Goal: Information Seeking & Learning: Compare options

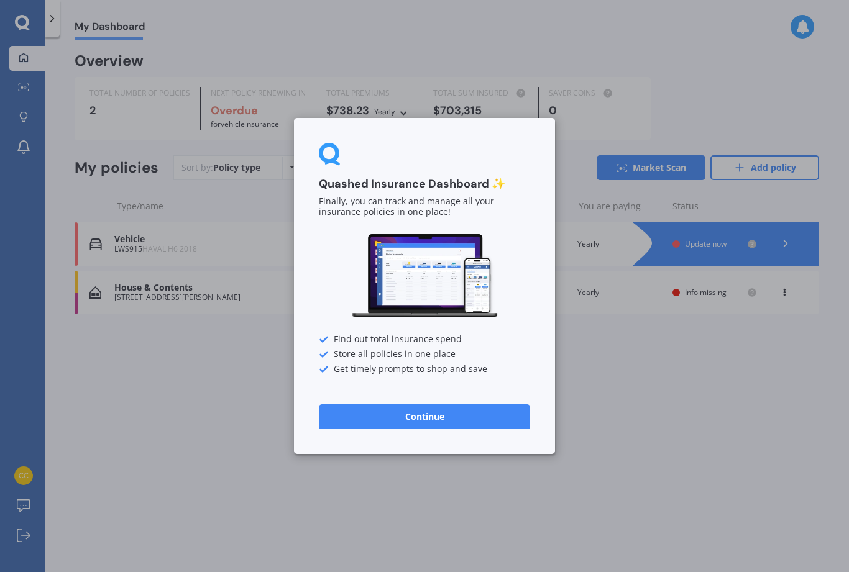
click at [427, 416] on button "Continue" at bounding box center [424, 417] width 211 height 25
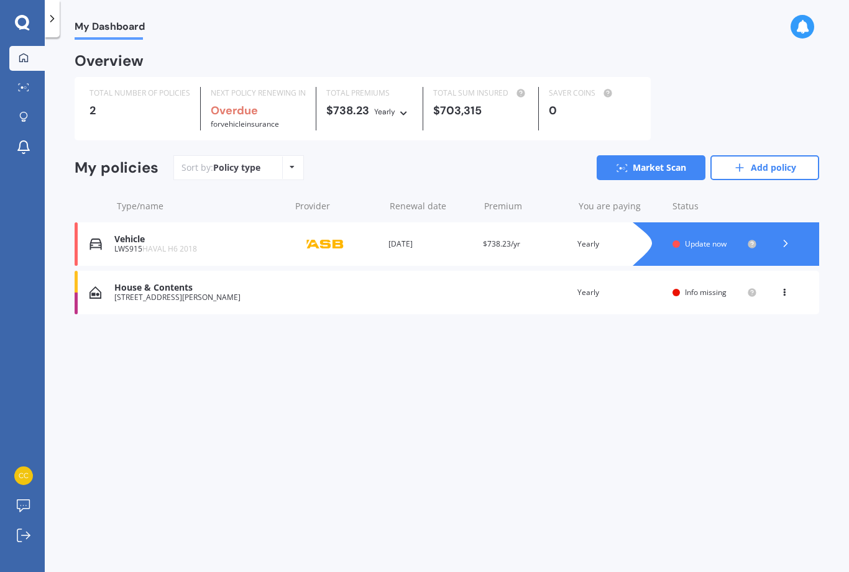
click at [754, 240] on circle at bounding box center [752, 244] width 8 height 8
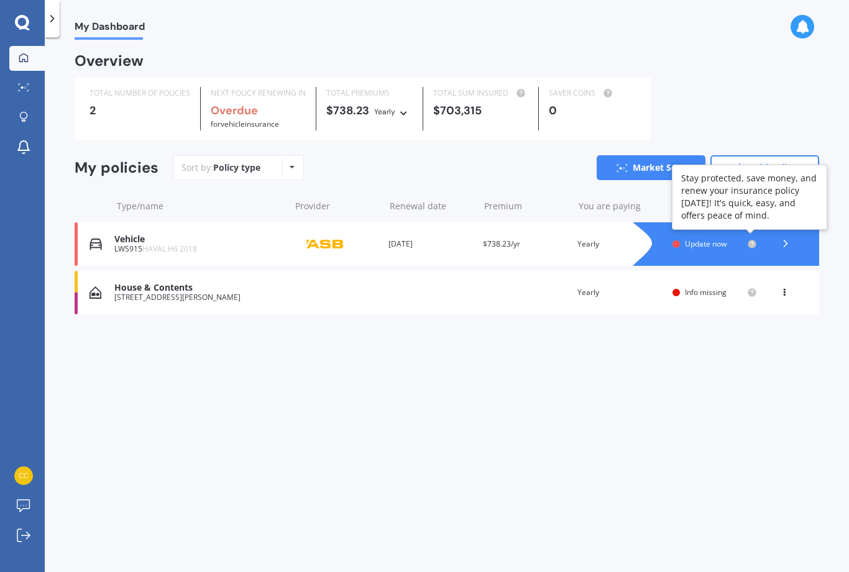
click at [752, 240] on circle at bounding box center [752, 244] width 8 height 8
click at [751, 293] on circle at bounding box center [752, 292] width 8 height 8
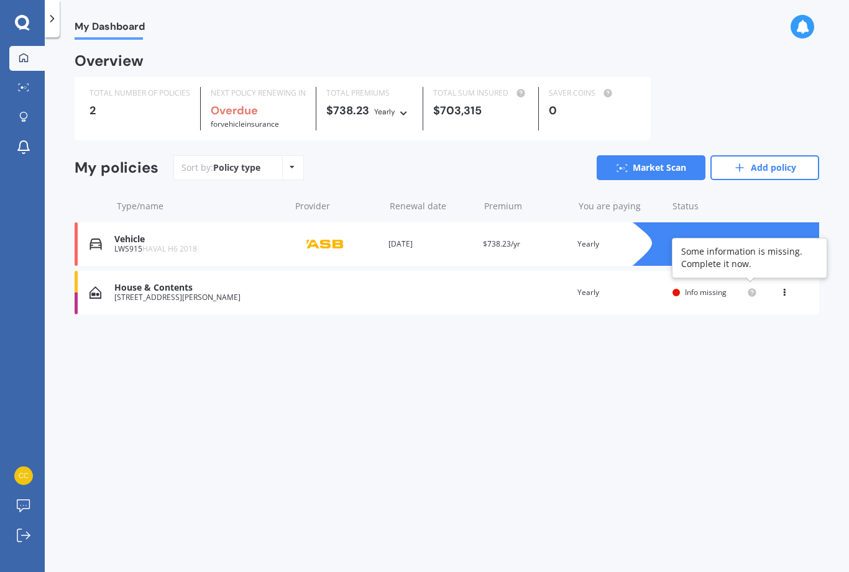
click at [786, 287] on icon at bounding box center [784, 289] width 9 height 7
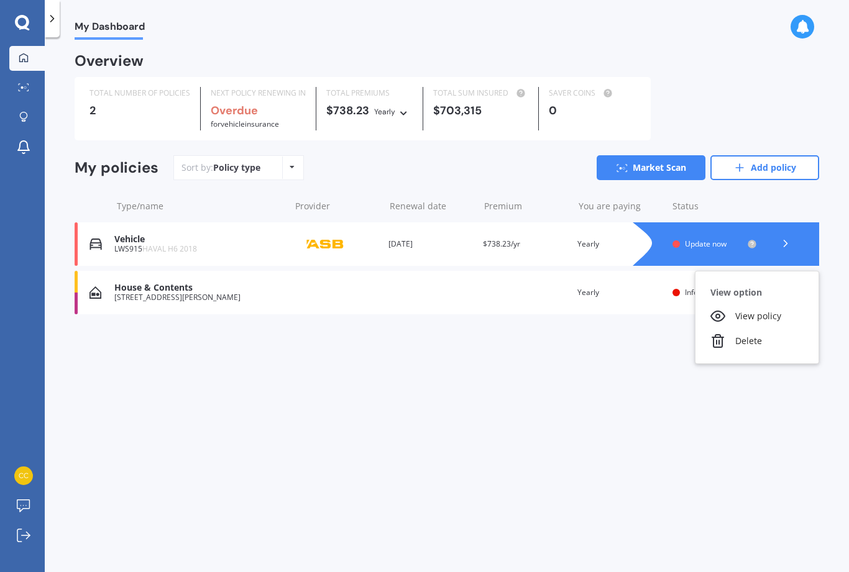
click at [650, 354] on div "My Dashboard Overview TOTAL NUMBER OF POLICIES 2 NEXT POLICY RENEWING IN Overdu…" at bounding box center [447, 307] width 804 height 535
click at [703, 295] on div "House & Contents [STREET_ADDRESS][PERSON_NAME] Renewal date Premium You are pay…" at bounding box center [447, 292] width 744 height 43
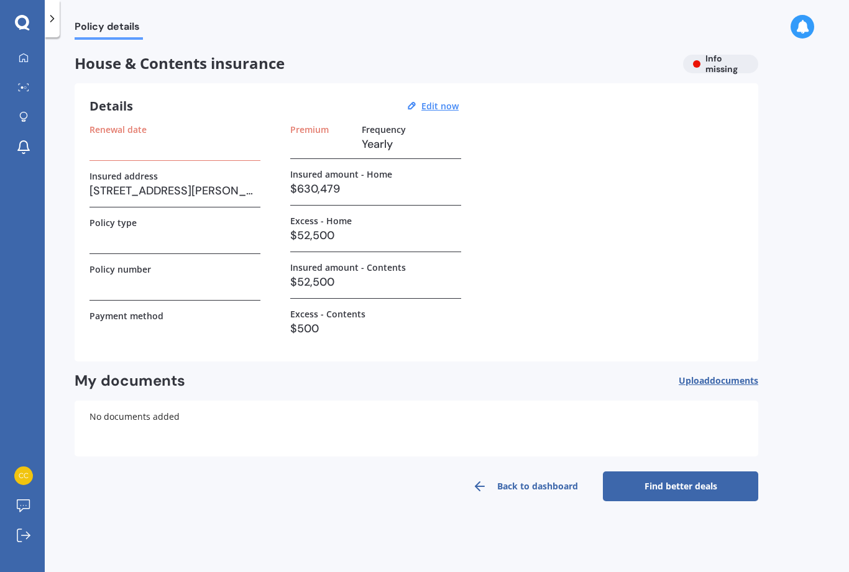
click at [109, 147] on h3 at bounding box center [174, 144] width 171 height 19
click at [118, 151] on h3 at bounding box center [174, 144] width 171 height 19
click at [111, 159] on div "Renewal date" at bounding box center [174, 142] width 171 height 37
click at [129, 157] on div "Renewal date" at bounding box center [174, 142] width 171 height 37
click at [442, 107] on u "Edit now" at bounding box center [439, 106] width 37 height 12
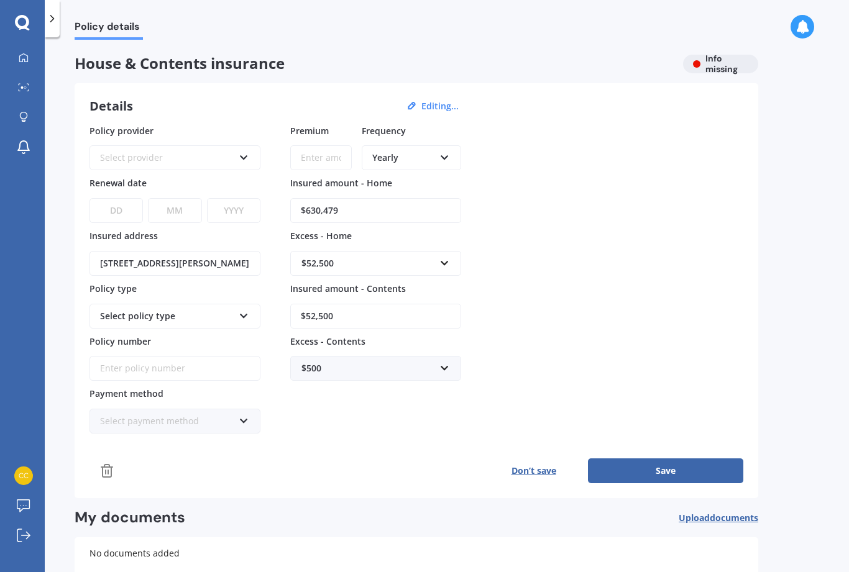
click at [119, 213] on select "DD 01 02 03 04 05 06 07 08 09 10 11 12 13 14 15 16 17 18 19 20 21 22 23 24 25 2…" at bounding box center [115, 210] width 53 height 25
select select "15"
click at [180, 216] on select "MM 01 02 03 04 05 06 07 08 09 10 11 12" at bounding box center [174, 210] width 53 height 25
select select "09"
click at [229, 216] on select "YYYY 2027 2026 2025 2024 2023 2022 2021 2020 2019 2018 2017 2016 2015 2014 2013…" at bounding box center [233, 210] width 53 height 25
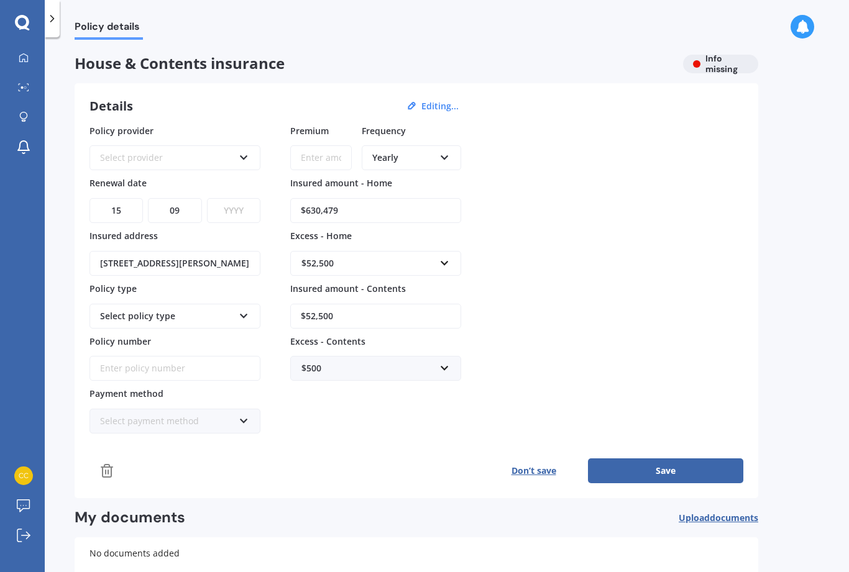
select select "2025"
click at [247, 418] on icon at bounding box center [244, 418] width 11 height 9
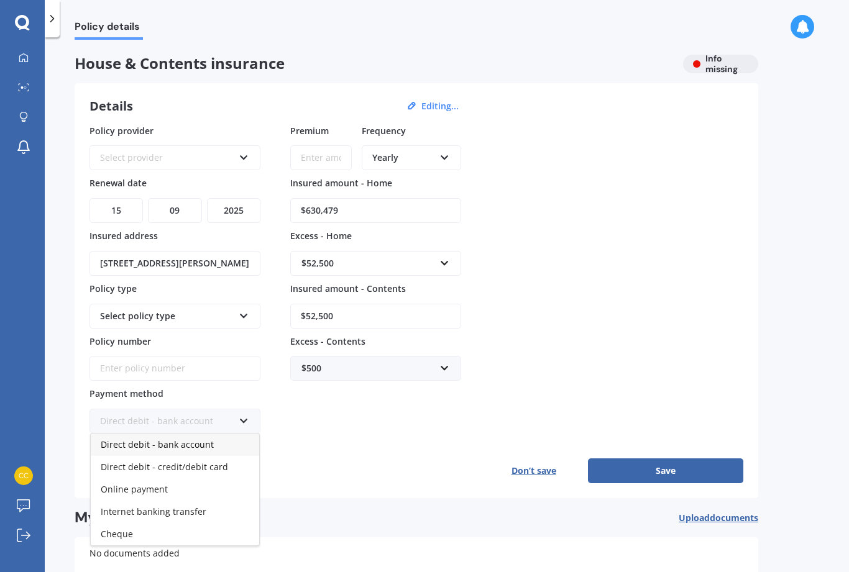
click at [143, 483] on span "Online payment" at bounding box center [134, 489] width 67 height 12
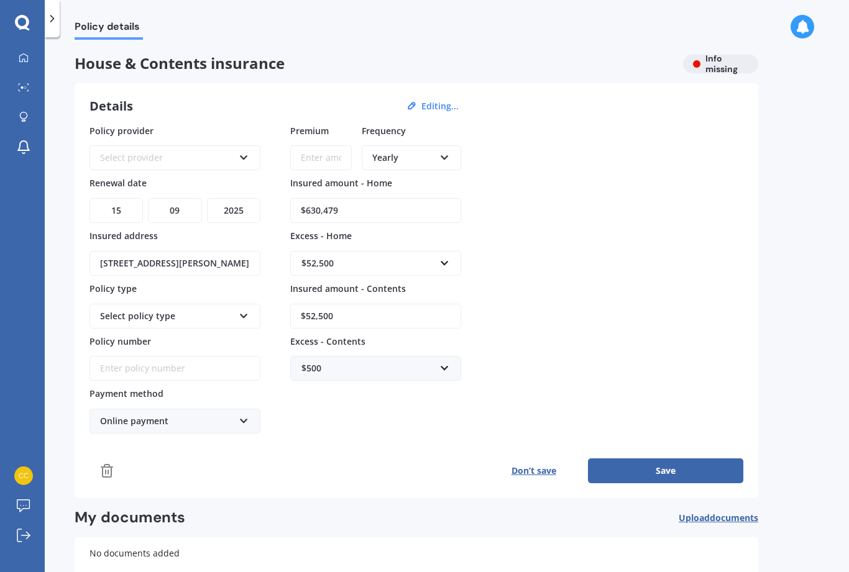
click at [244, 153] on icon at bounding box center [244, 155] width 11 height 9
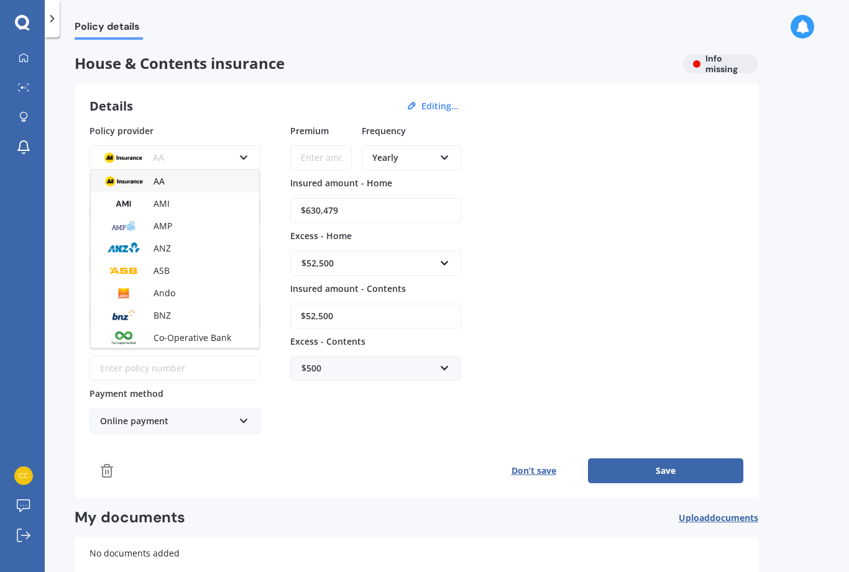
click at [161, 268] on span "ASB" at bounding box center [161, 271] width 16 height 12
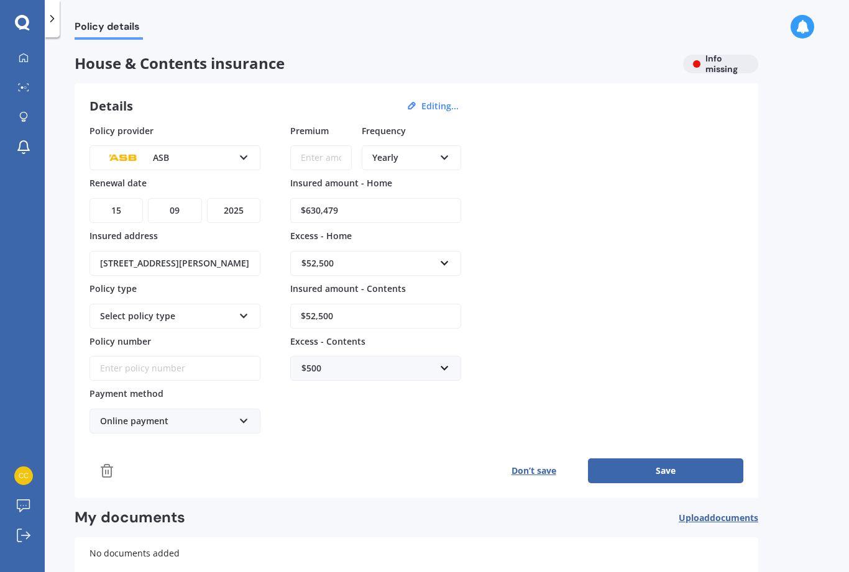
click at [321, 157] on input "Premium" at bounding box center [321, 157] width 62 height 25
type input "$2,402.14"
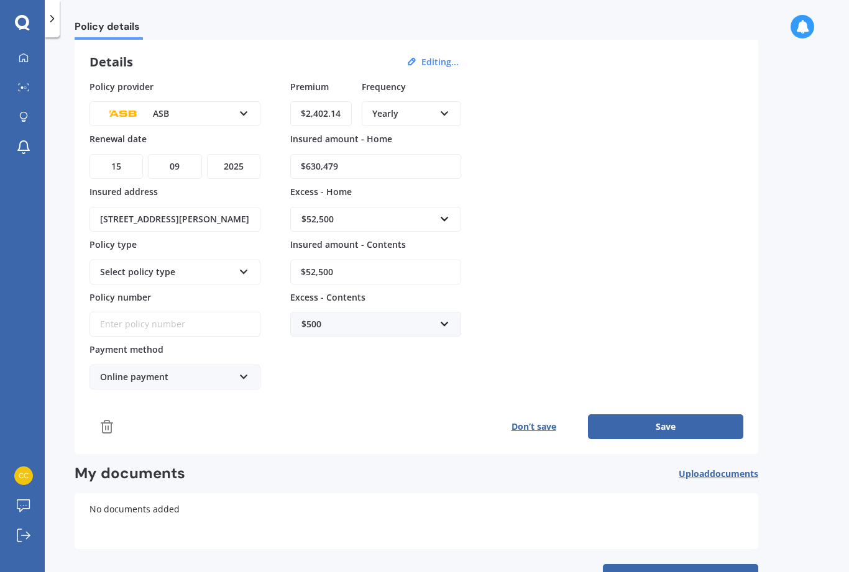
scroll to position [43, 0]
click at [652, 424] on button "Save" at bounding box center [665, 427] width 155 height 25
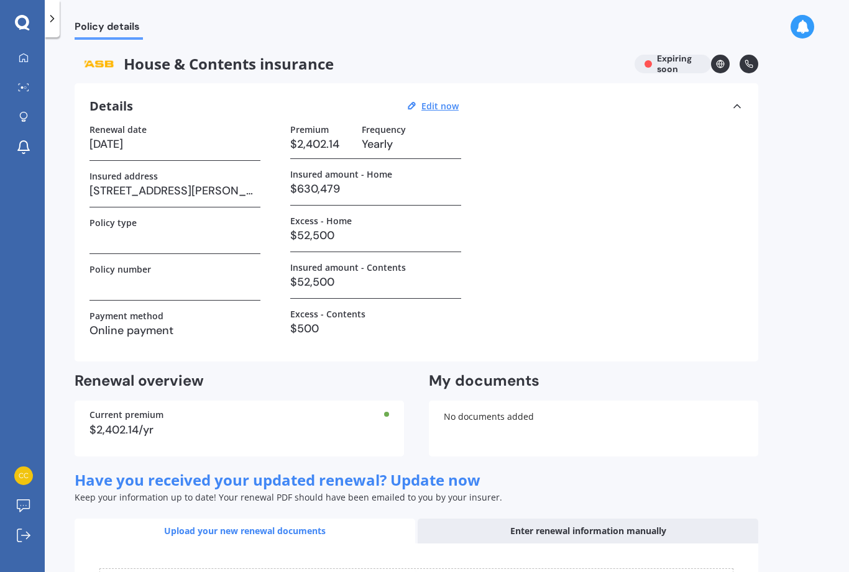
scroll to position [0, 0]
click at [104, 279] on h3 at bounding box center [174, 284] width 171 height 19
click at [124, 295] on div "Policy number" at bounding box center [174, 282] width 171 height 37
click at [119, 295] on div "Policy number" at bounding box center [174, 282] width 171 height 37
click at [115, 289] on h3 at bounding box center [174, 284] width 171 height 19
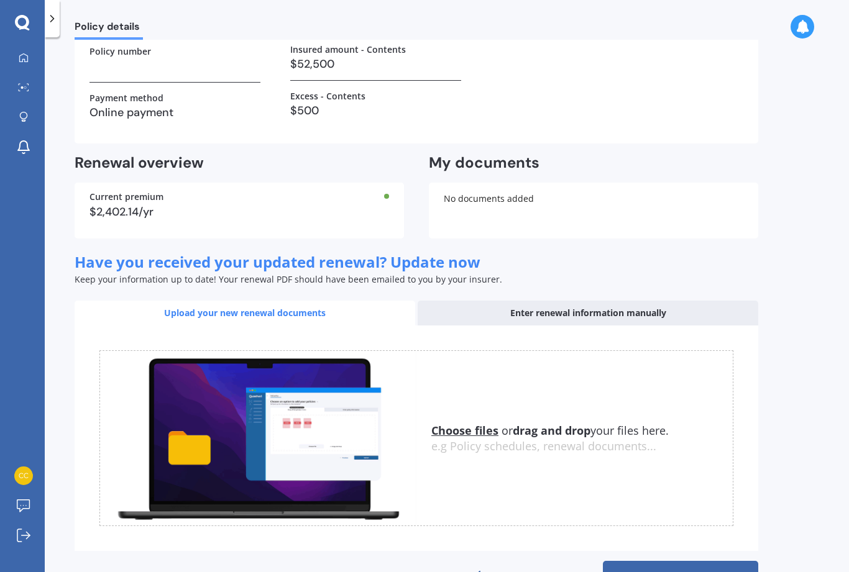
scroll to position [217, 0]
click at [685, 562] on link "Find better deals" at bounding box center [680, 577] width 155 height 30
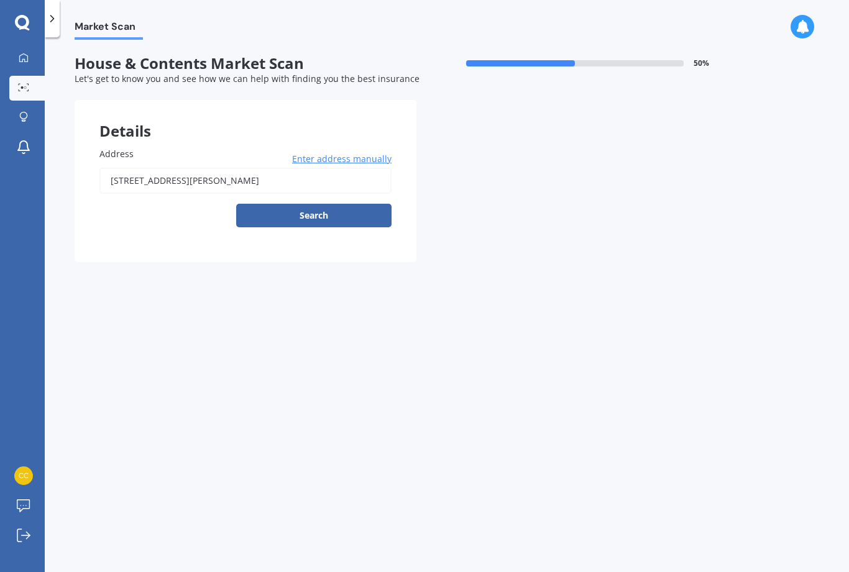
click at [198, 168] on input "[STREET_ADDRESS][PERSON_NAME]" at bounding box center [245, 181] width 292 height 26
type input "[STREET_ADDRESS][PERSON_NAME]"
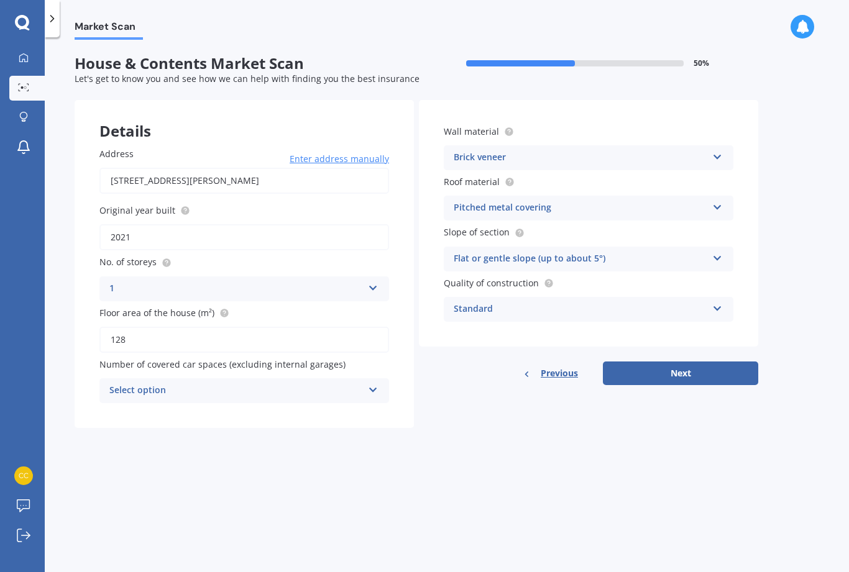
click at [681, 362] on button "Next" at bounding box center [680, 374] width 155 height 24
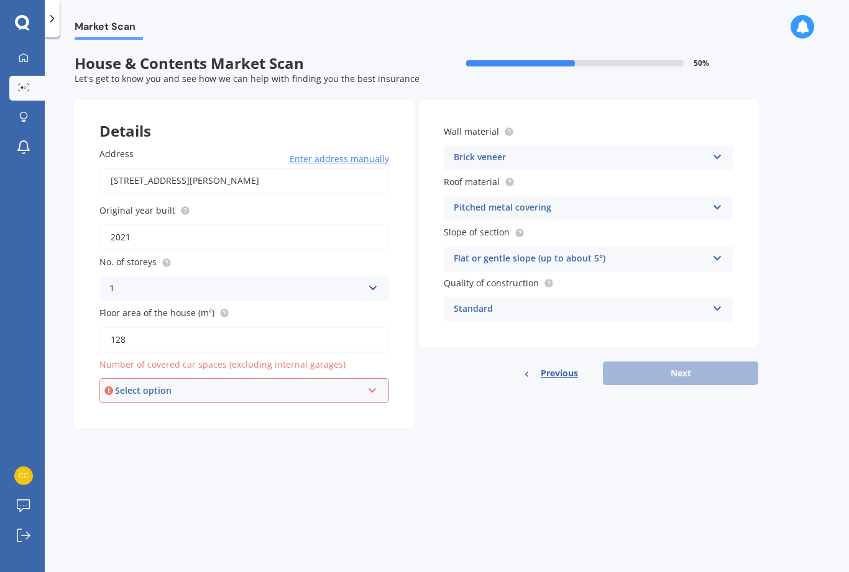
click at [369, 384] on icon at bounding box center [372, 388] width 11 height 9
click at [275, 403] on div "0" at bounding box center [244, 414] width 287 height 22
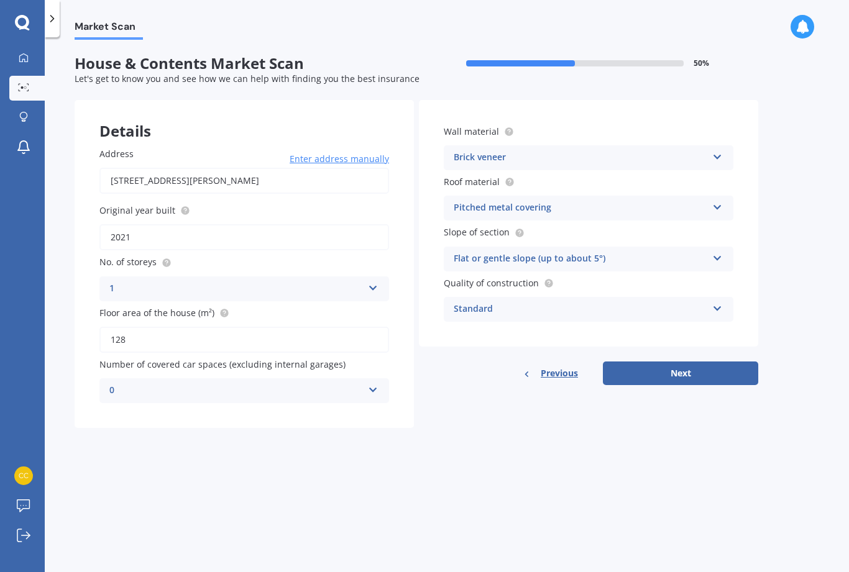
click at [674, 362] on button "Next" at bounding box center [680, 374] width 155 height 24
select select "16"
select select "08"
select select "1962"
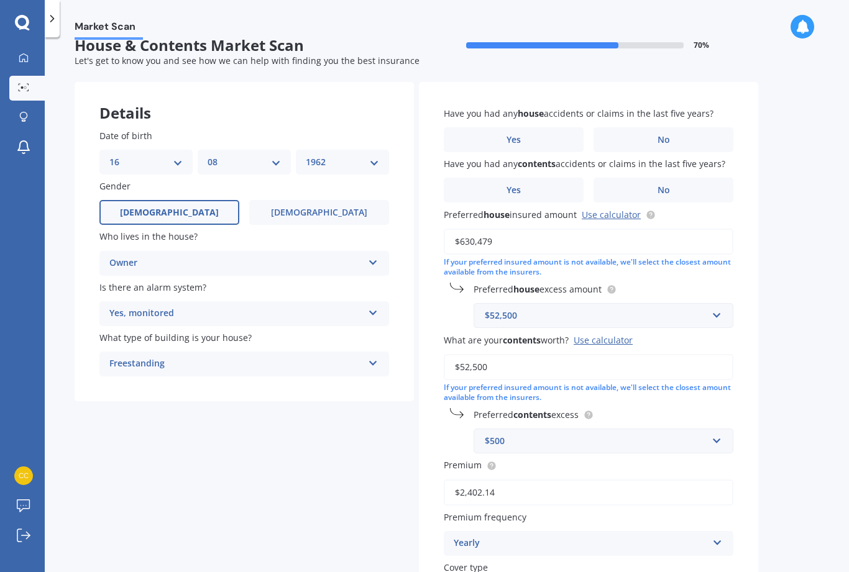
scroll to position [19, 0]
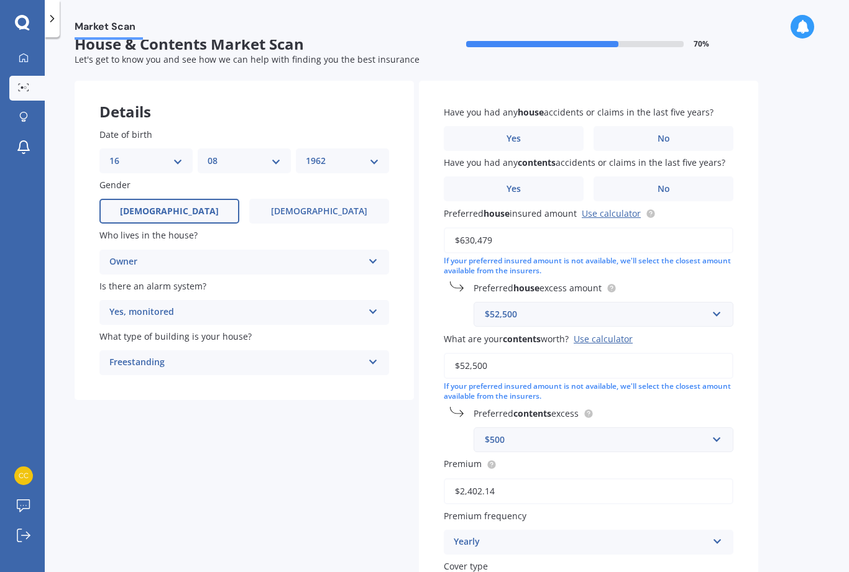
click at [655, 126] on label "No" at bounding box center [663, 138] width 140 height 25
click at [0, 0] on input "No" at bounding box center [0, 0] width 0 height 0
click at [657, 184] on span "No" at bounding box center [663, 189] width 12 height 11
click at [0, 0] on input "No" at bounding box center [0, 0] width 0 height 0
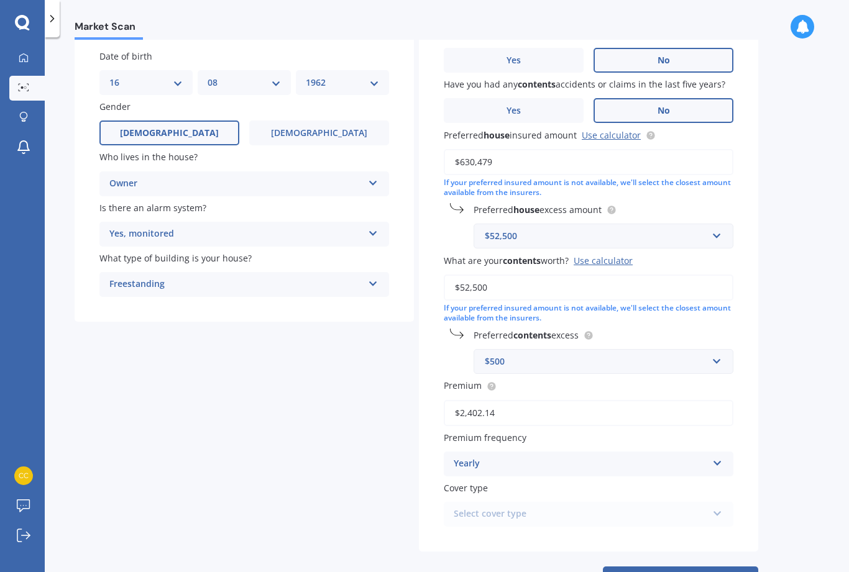
scroll to position [97, 0]
click at [719, 503] on div "Select cover type Home and Contents" at bounding box center [589, 515] width 290 height 25
click at [684, 567] on button "Next" at bounding box center [680, 579] width 155 height 24
select select "16"
select select "08"
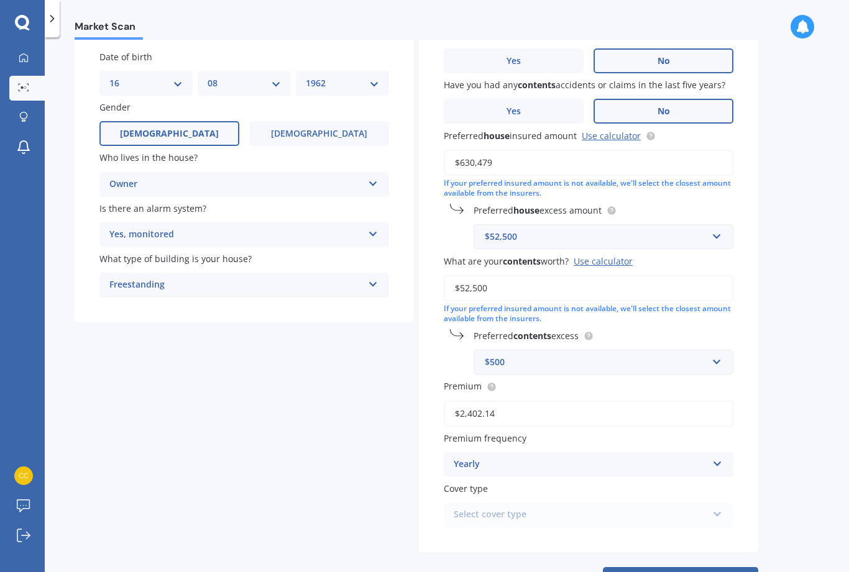
select select "1962"
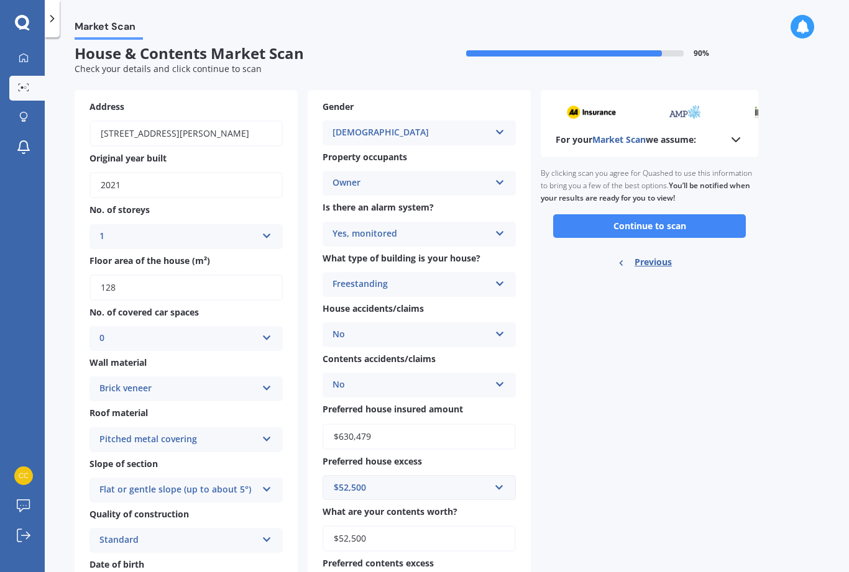
scroll to position [0, 0]
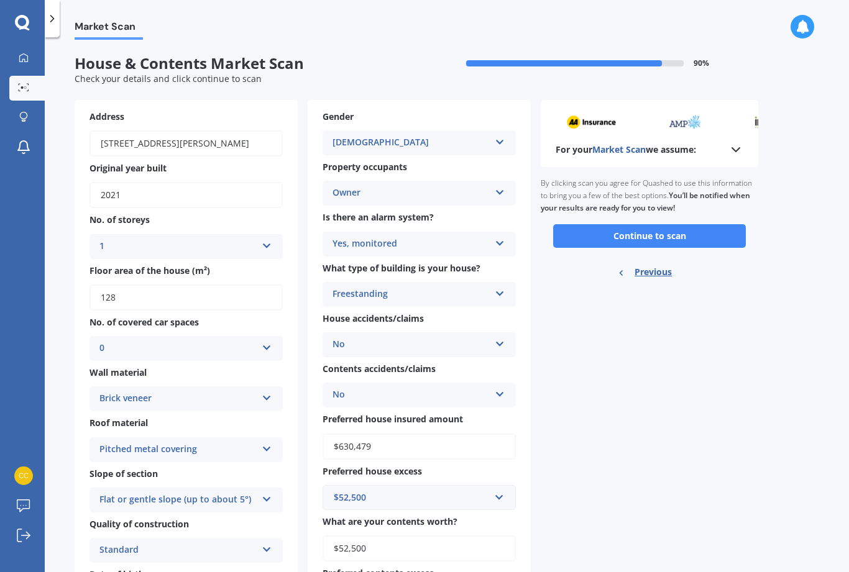
click at [646, 224] on button "Continue to scan" at bounding box center [649, 236] width 193 height 24
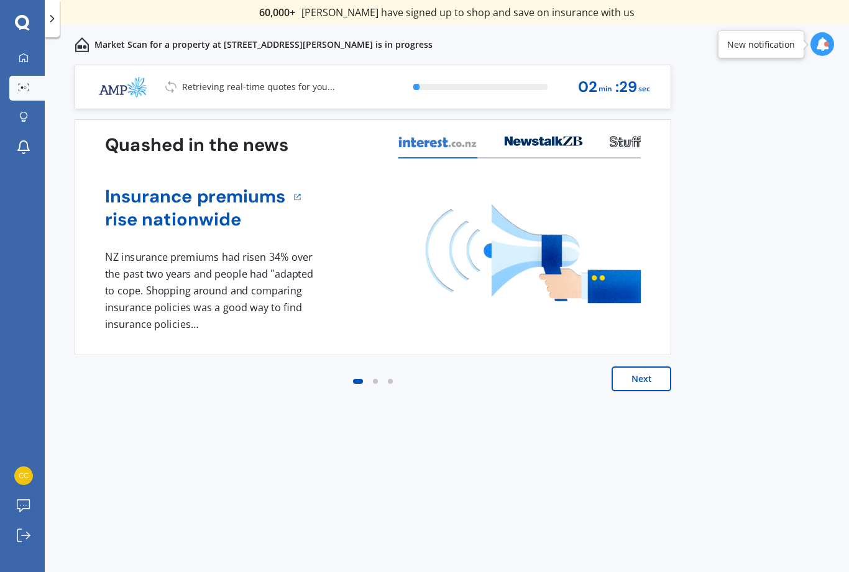
click at [641, 382] on button "Next" at bounding box center [641, 379] width 60 height 25
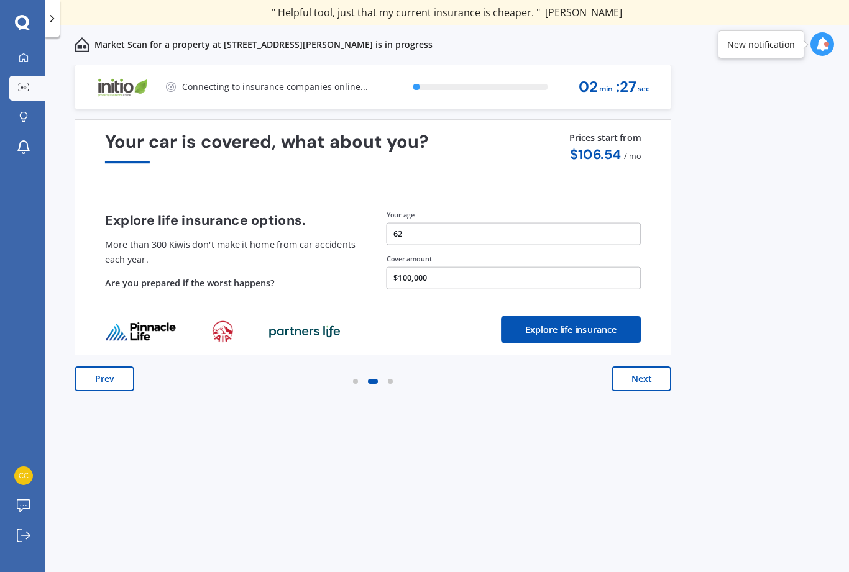
click at [649, 380] on button "Next" at bounding box center [641, 379] width 60 height 25
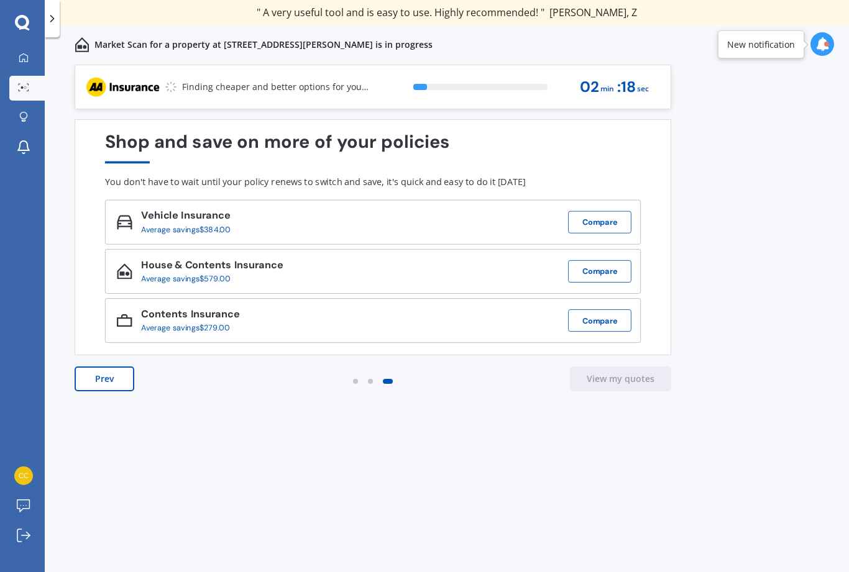
click at [598, 275] on button "Compare" at bounding box center [599, 271] width 63 height 22
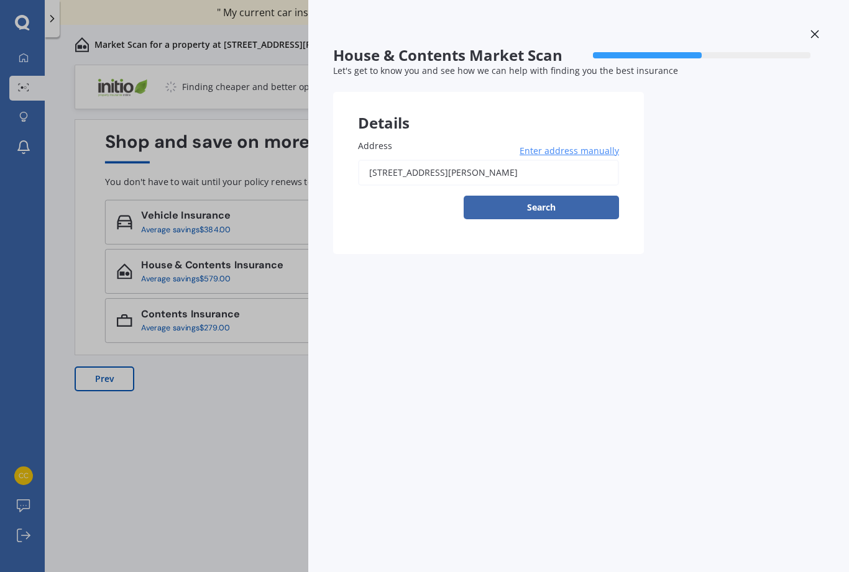
click at [270, 441] on div "House & Contents Market Scan 50 % Let's get to know you and see how we can help…" at bounding box center [424, 286] width 849 height 572
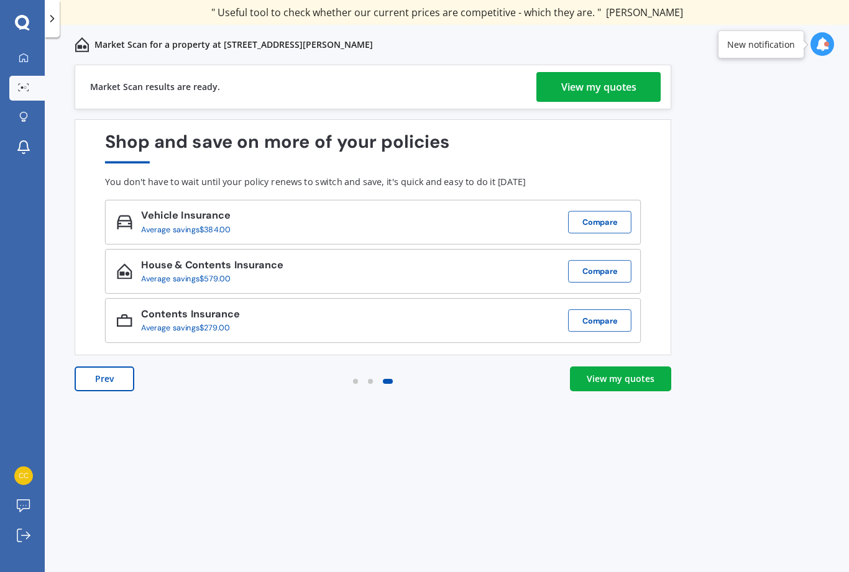
click at [618, 375] on div "View my quotes" at bounding box center [621, 379] width 68 height 12
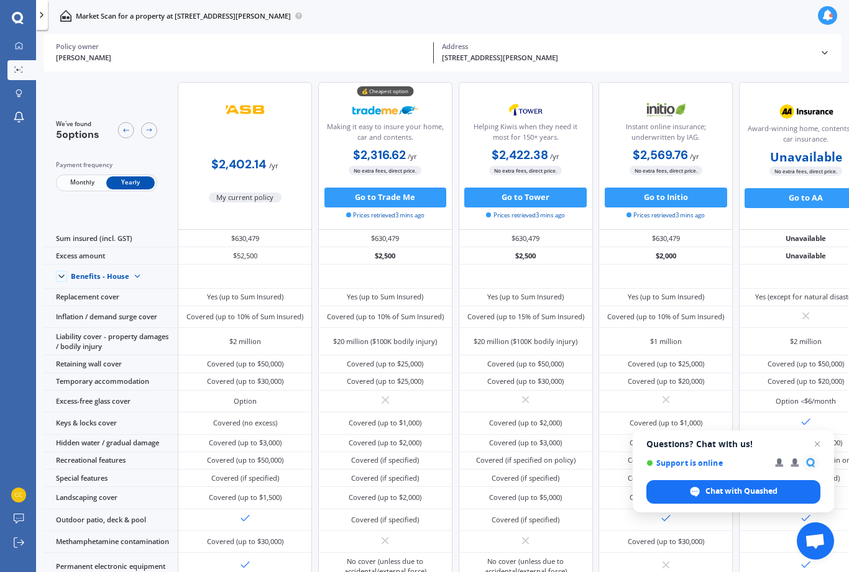
click at [145, 285] on img at bounding box center [137, 276] width 16 height 16
click at [117, 316] on span "Benefits - Contents" at bounding box center [111, 311] width 62 height 9
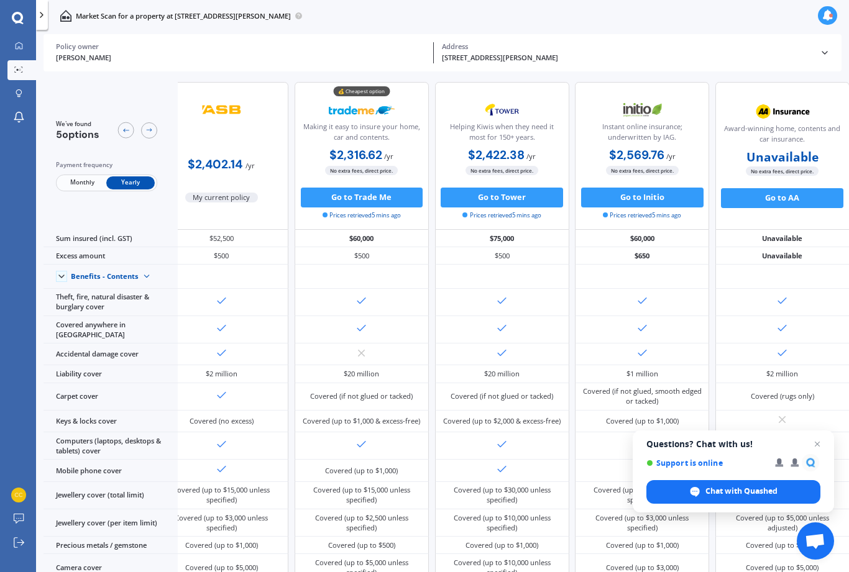
scroll to position [0, 29]
click at [785, 188] on button "Go to AA" at bounding box center [782, 198] width 122 height 20
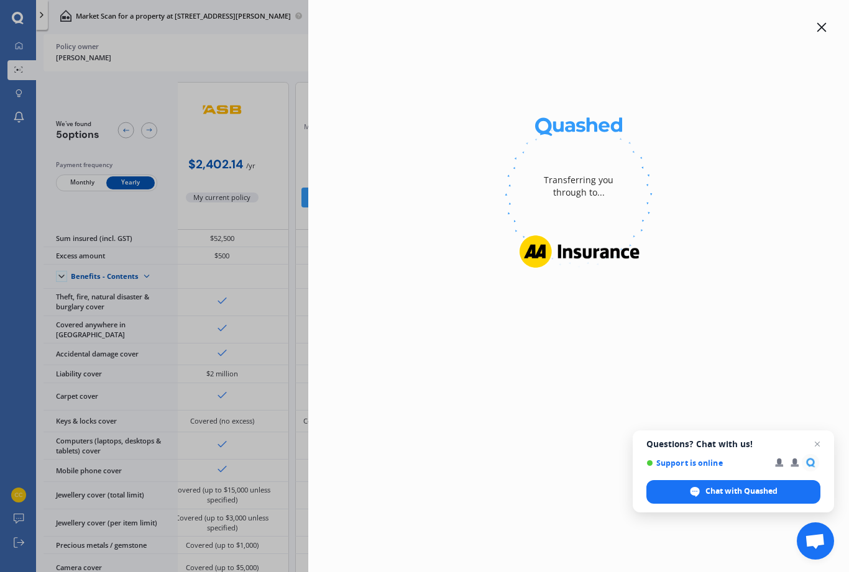
click at [784, 160] on div at bounding box center [578, 194] width 501 height 170
click at [198, 216] on div "Transferring you through to... Go to AA" at bounding box center [424, 286] width 849 height 572
click at [821, 27] on icon at bounding box center [821, 27] width 9 height 9
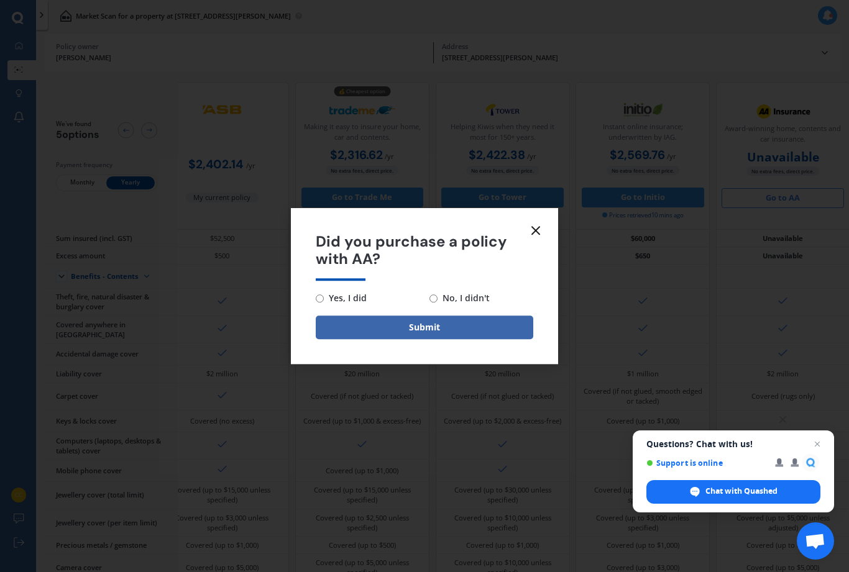
click at [437, 296] on input "No, I didn't" at bounding box center [433, 299] width 8 height 8
radio input "true"
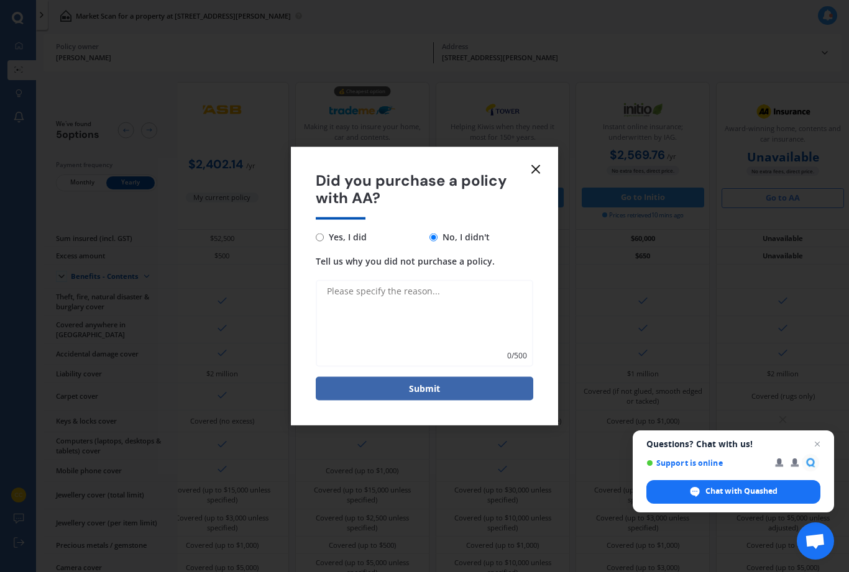
click at [530, 171] on icon at bounding box center [535, 169] width 15 height 15
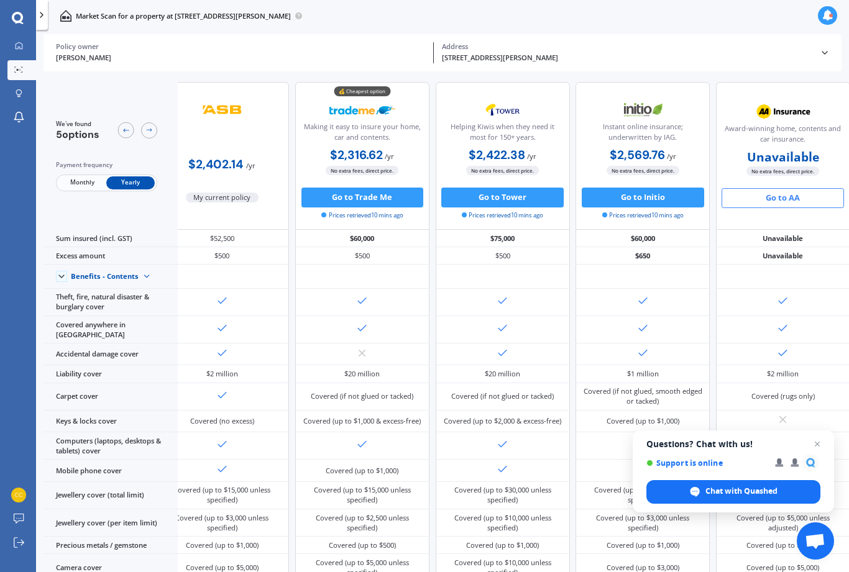
click at [71, 272] on div "Benefits - Contents" at bounding box center [105, 276] width 68 height 9
click at [122, 285] on div "Benefits - House" at bounding box center [113, 294] width 84 height 18
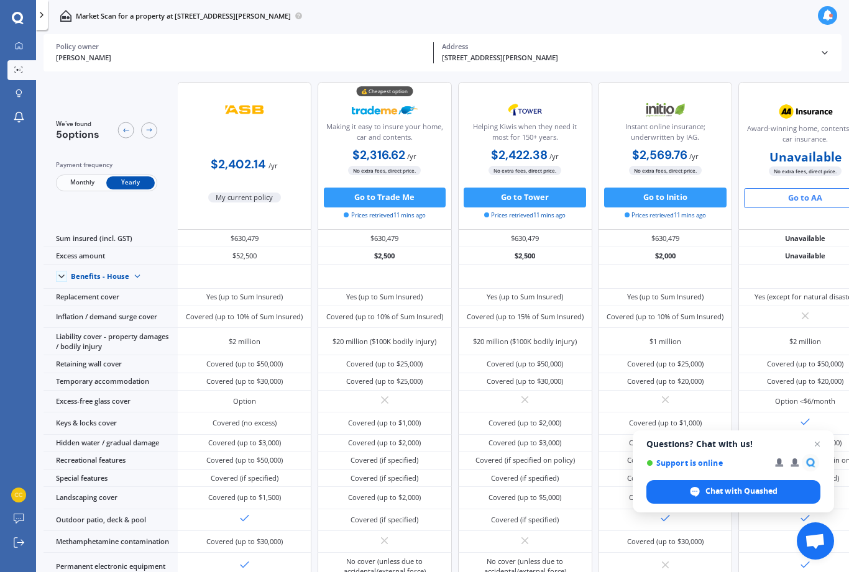
scroll to position [0, 0]
click at [828, 17] on icon at bounding box center [827, 15] width 11 height 11
click at [124, 126] on icon at bounding box center [126, 130] width 8 height 8
click at [22, 15] on icon at bounding box center [17, 17] width 11 height 11
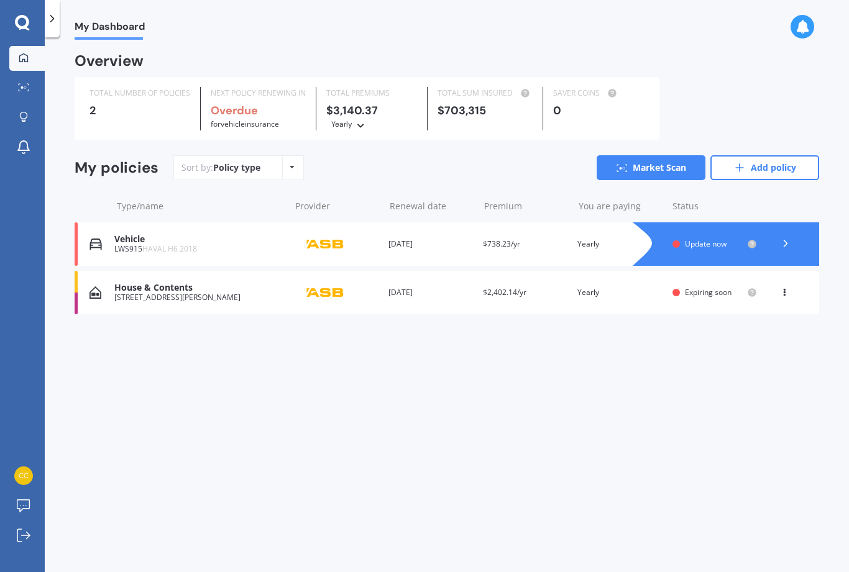
click at [788, 241] on icon at bounding box center [785, 243] width 12 height 12
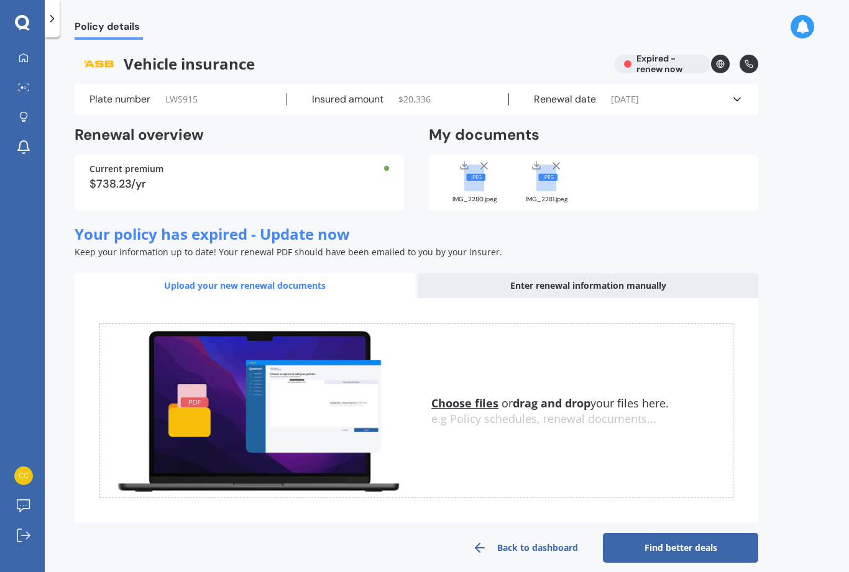
click at [690, 552] on link "Find better deals" at bounding box center [680, 548] width 155 height 30
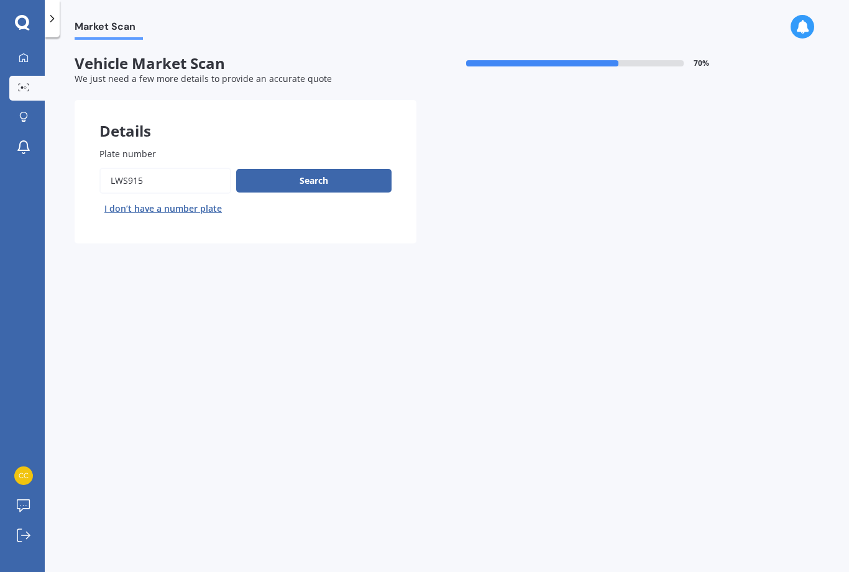
click at [331, 185] on button "Search" at bounding box center [313, 181] width 155 height 24
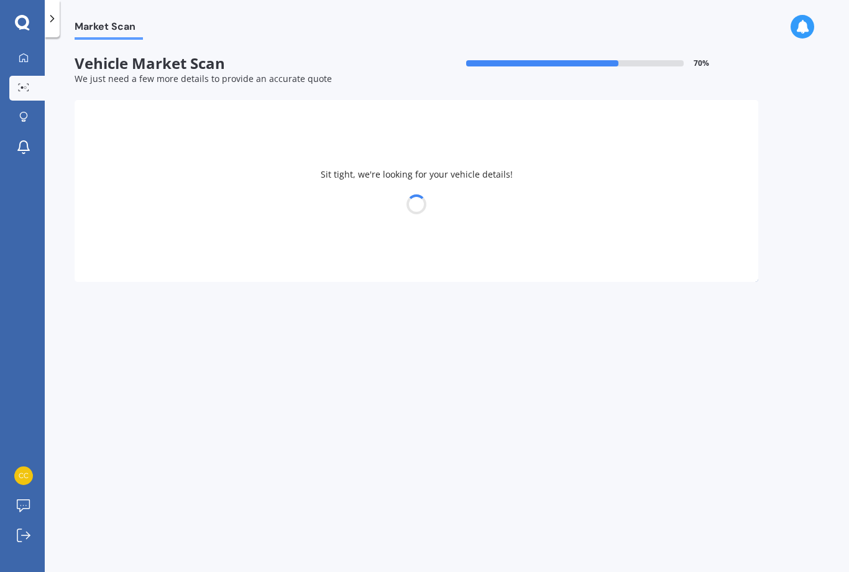
select select "HAVAL"
select select "H6"
select select "16"
select select "08"
select select "1962"
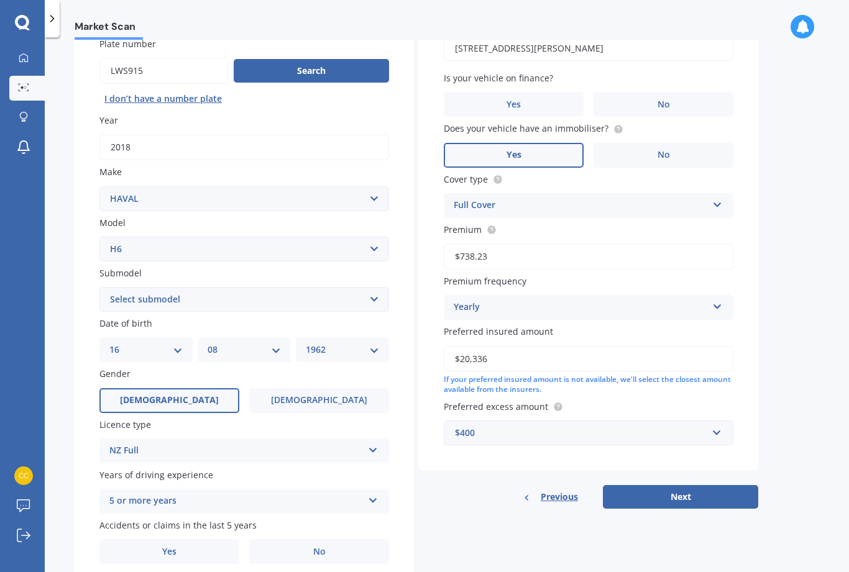
scroll to position [109, 0]
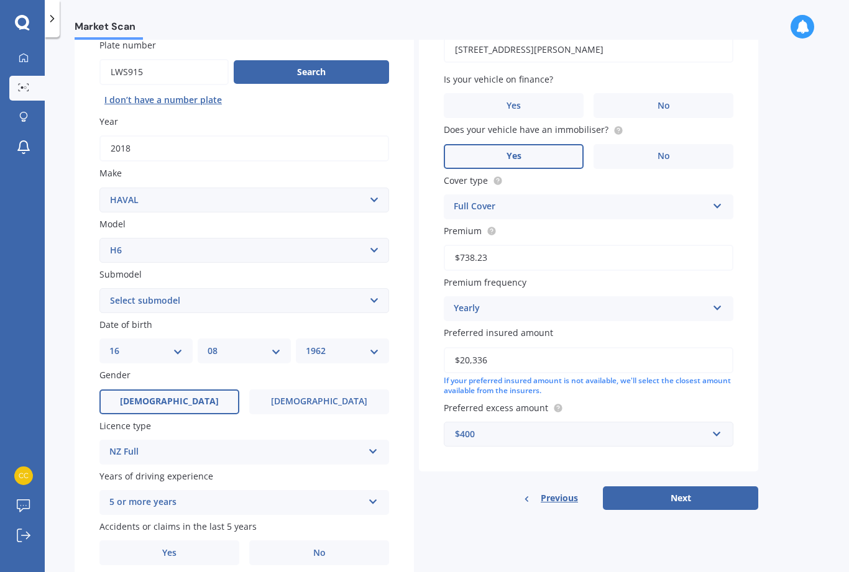
click at [678, 495] on button "Next" at bounding box center [680, 499] width 155 height 24
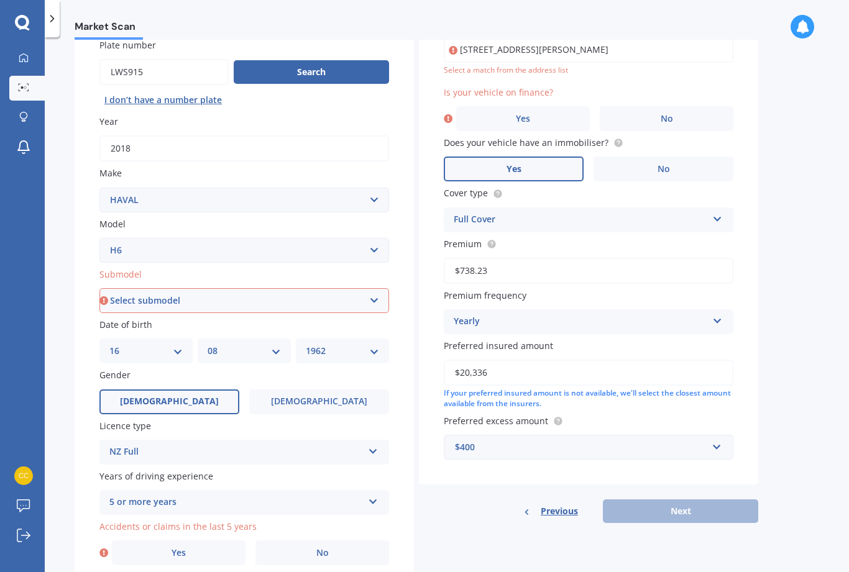
click at [665, 114] on span "No" at bounding box center [667, 119] width 12 height 11
click at [0, 0] on input "No" at bounding box center [0, 0] width 0 height 0
click at [516, 363] on input "$20,336" at bounding box center [589, 373] width 290 height 26
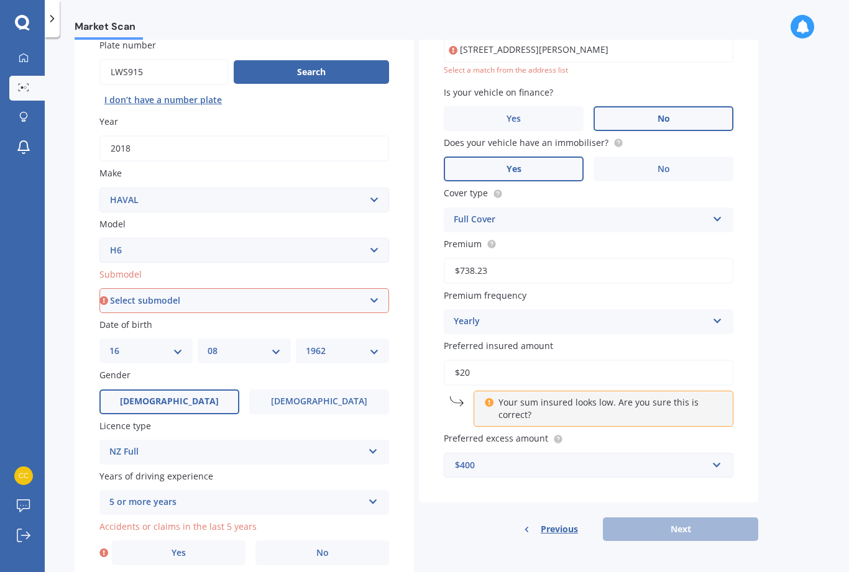
type input "$2"
type input "$15,875"
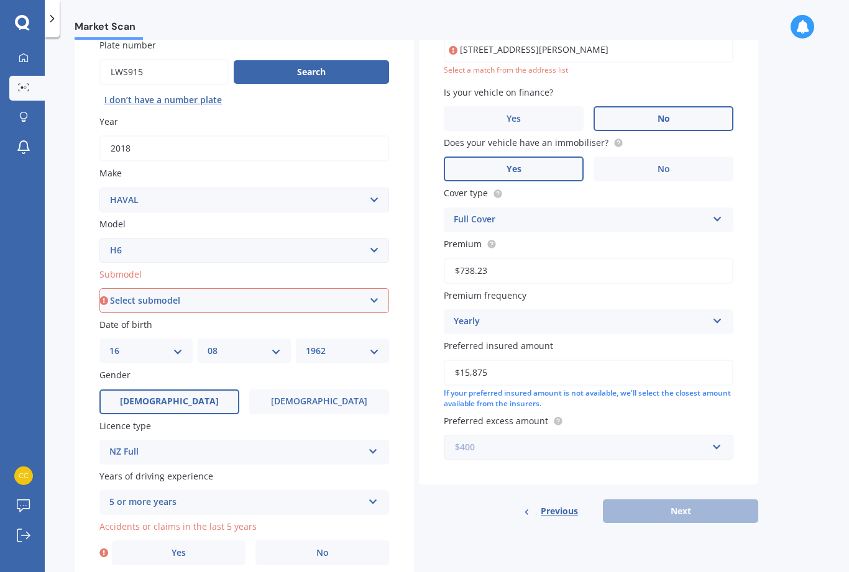
click at [706, 436] on input "text" at bounding box center [584, 448] width 278 height 24
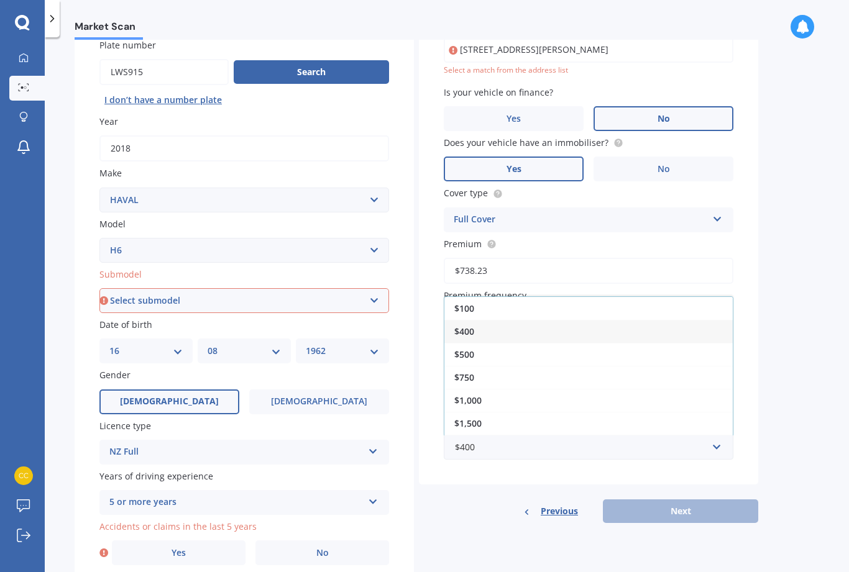
click at [462, 349] on span "$500" at bounding box center [464, 355] width 20 height 12
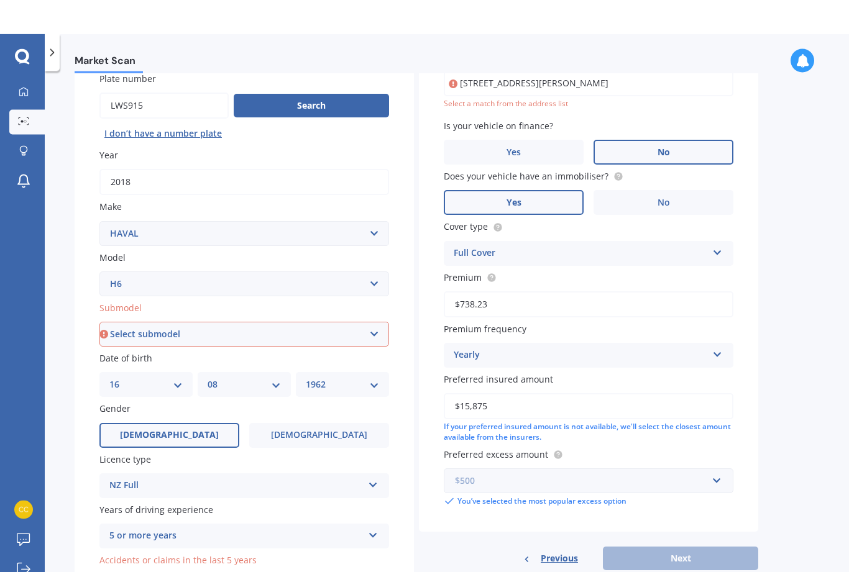
scroll to position [34, 0]
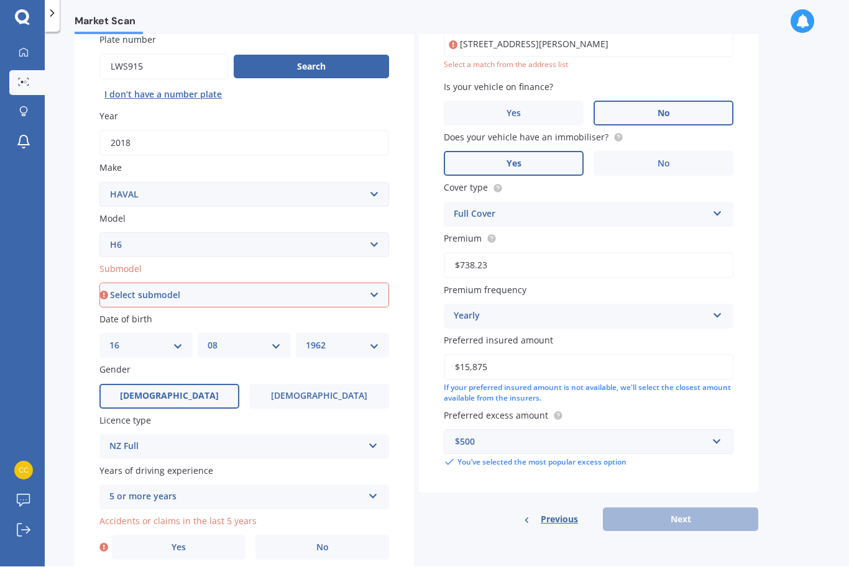
click at [661, 432] on div "Vehicle is parked at [STREET_ADDRESS][PERSON_NAME] Enter address manually Selec…" at bounding box center [588, 244] width 339 height 507
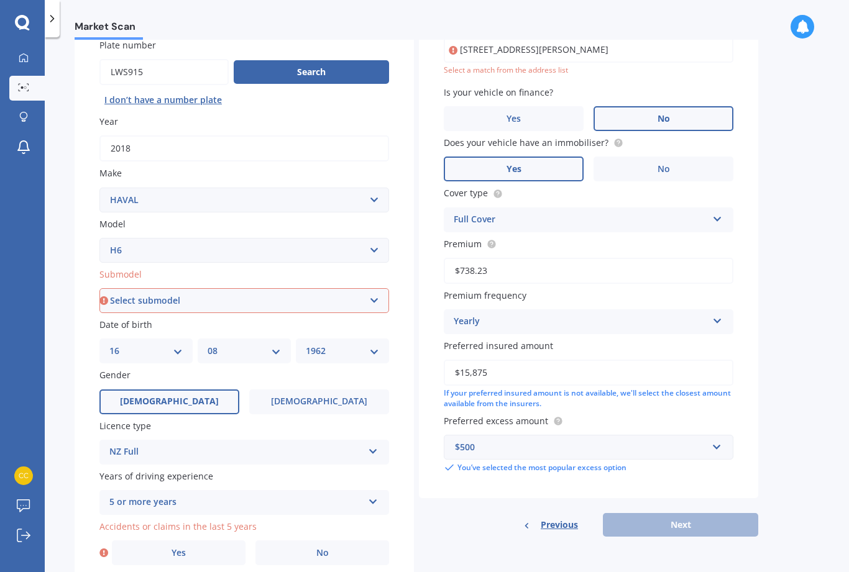
click at [684, 513] on div "Previous Next" at bounding box center [588, 525] width 339 height 24
click at [717, 436] on input "text" at bounding box center [584, 448] width 278 height 24
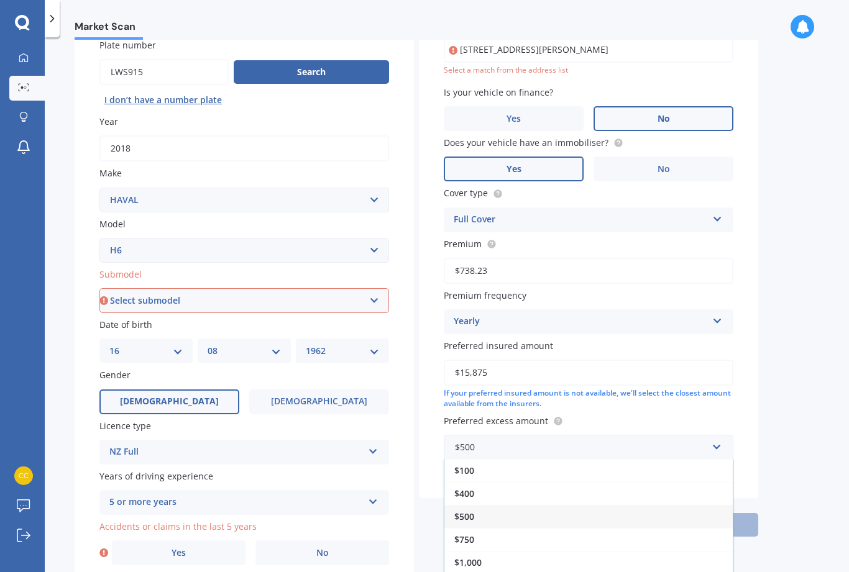
click at [177, 288] on select "Select submodel Lux Premium Ultra Ultra Hybrid 2WD" at bounding box center [244, 300] width 290 height 25
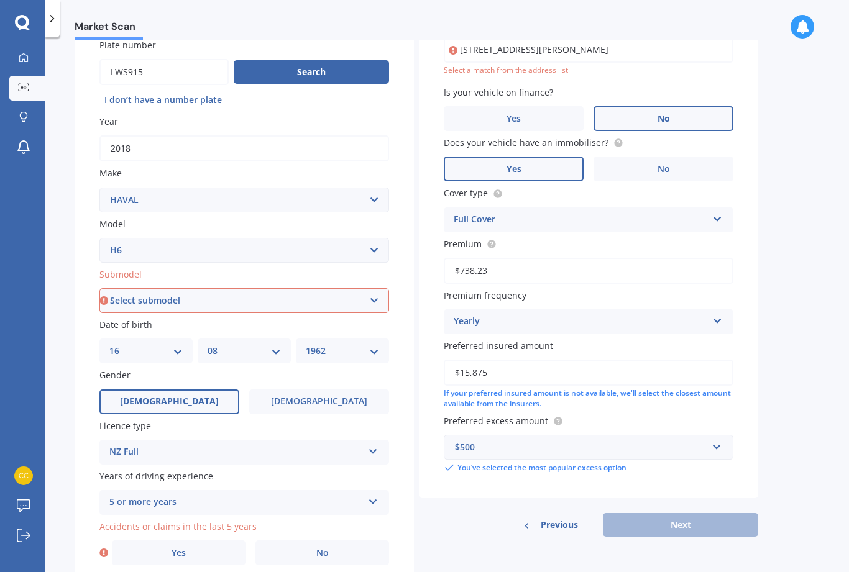
select select "LUX"
click at [311, 541] on label "No" at bounding box center [322, 553] width 134 height 25
click at [0, 0] on input "No" at bounding box center [0, 0] width 0 height 0
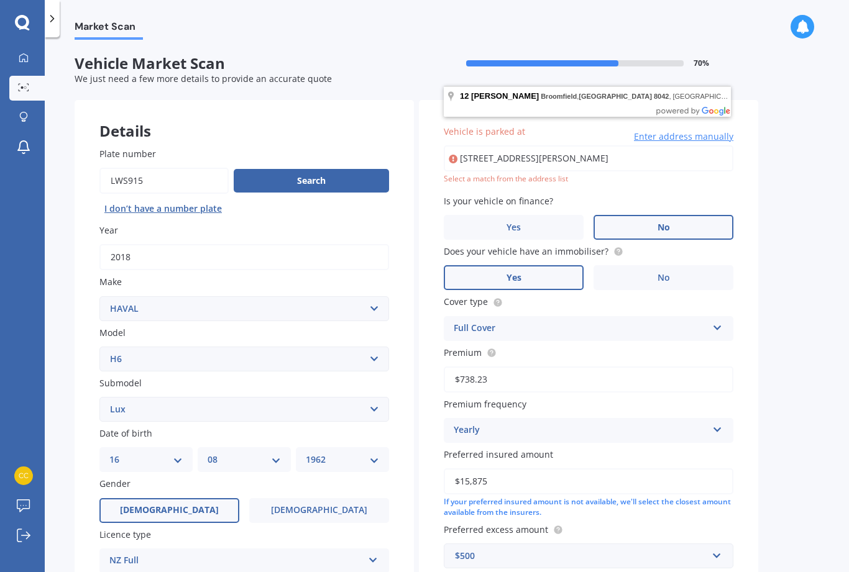
scroll to position [0, 0]
click at [552, 145] on input "[STREET_ADDRESS][PERSON_NAME]" at bounding box center [589, 158] width 290 height 26
click at [658, 145] on input "[STREET_ADDRESS][PERSON_NAME]" at bounding box center [589, 158] width 290 height 26
click at [492, 126] on span "Vehicle is parked at" at bounding box center [484, 132] width 81 height 12
click at [492, 145] on input "[STREET_ADDRESS][PERSON_NAME]" at bounding box center [589, 158] width 290 height 26
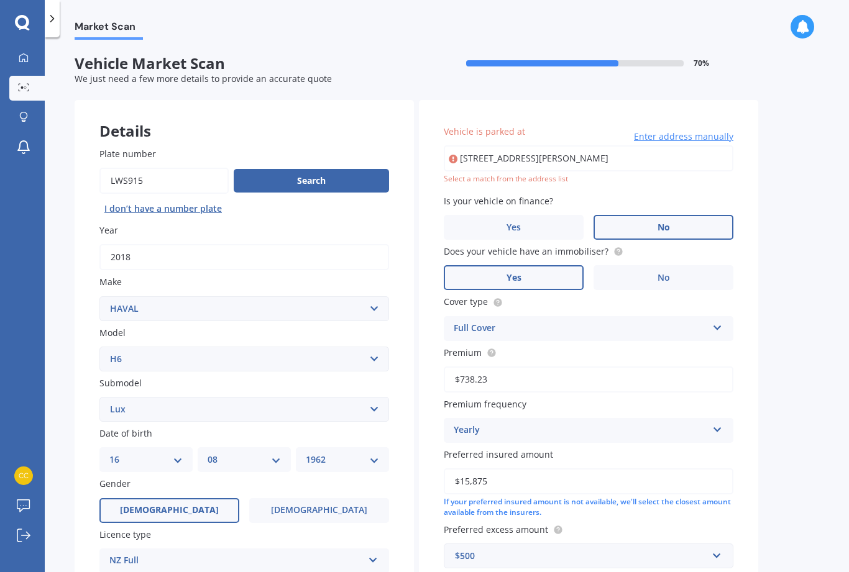
type input "[STREET_ADDRESS][PERSON_NAME]"
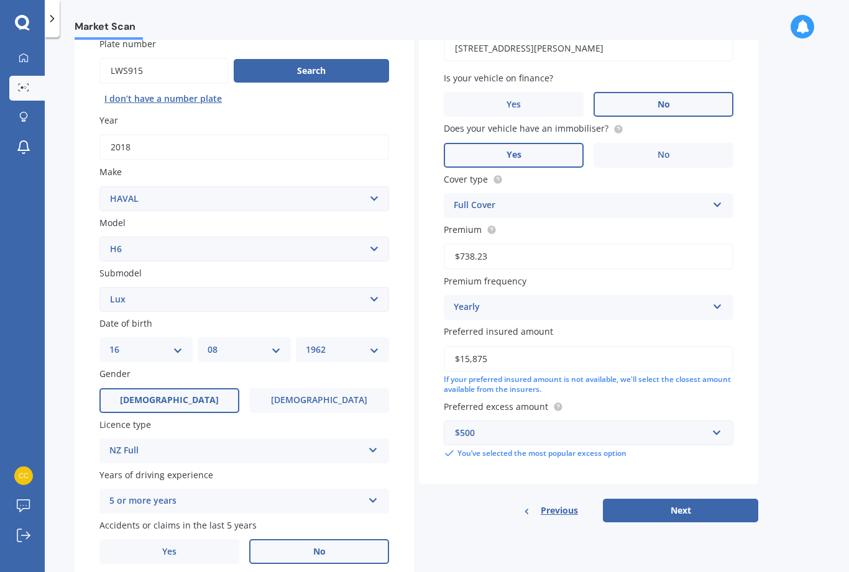
scroll to position [109, 0]
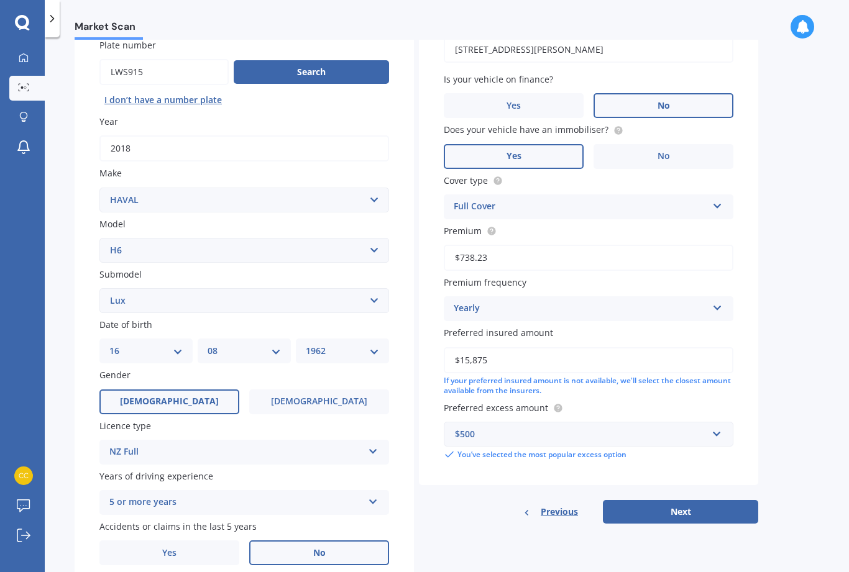
click at [674, 500] on button "Next" at bounding box center [680, 512] width 155 height 24
select select "16"
select select "08"
select select "1962"
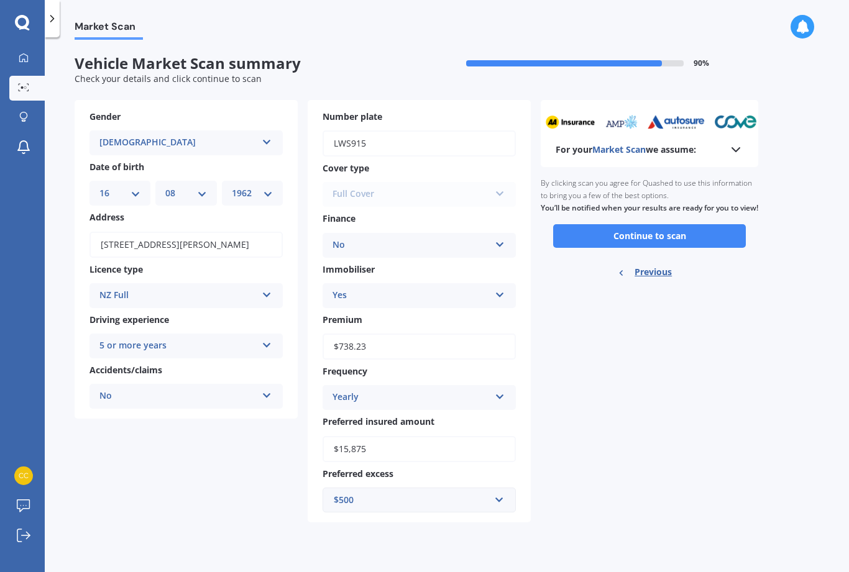
scroll to position [0, 0]
click at [725, 142] on div "For your Market Scan we assume:" at bounding box center [649, 149] width 188 height 15
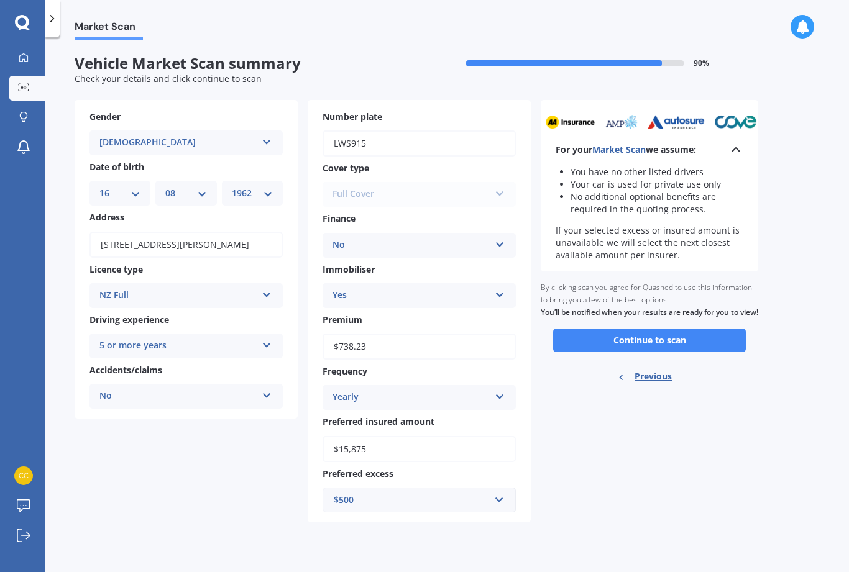
click at [729, 142] on icon at bounding box center [735, 149] width 15 height 15
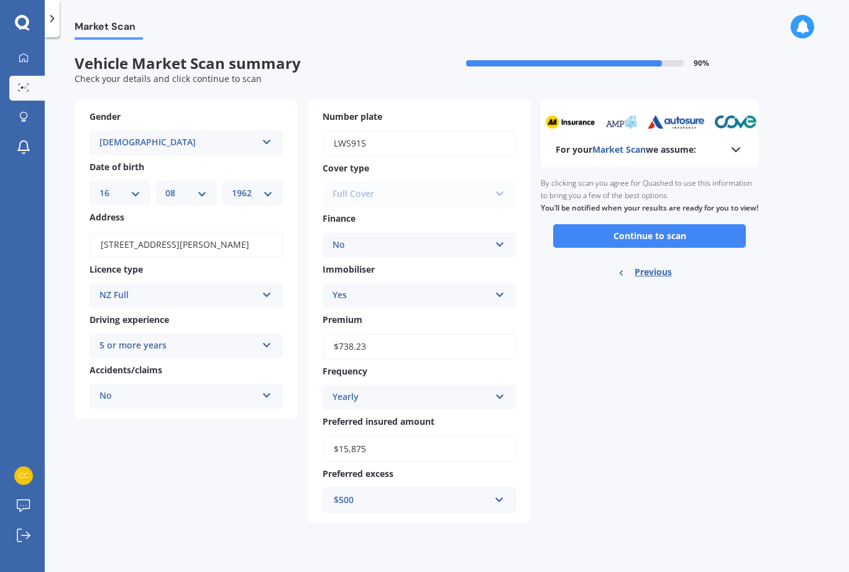
click at [647, 224] on button "Continue to scan" at bounding box center [649, 236] width 193 height 24
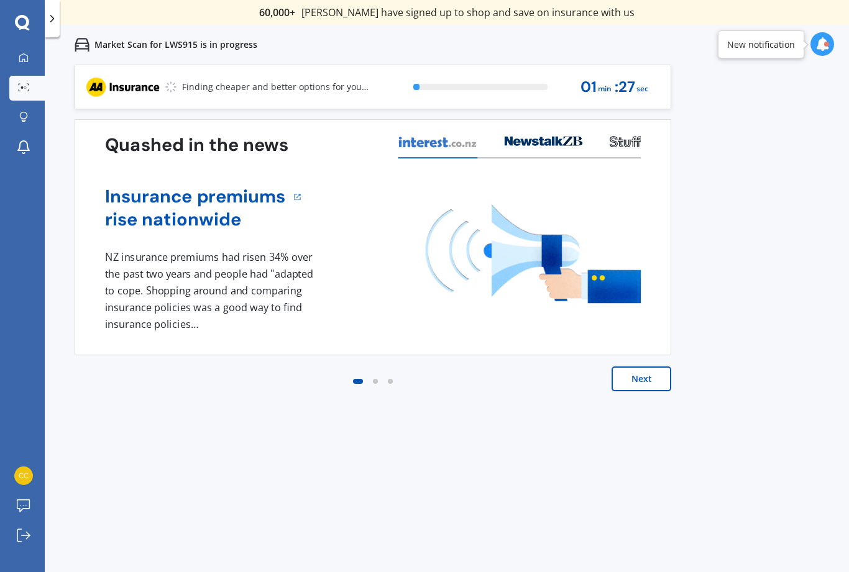
click at [647, 383] on button "Next" at bounding box center [641, 379] width 60 height 25
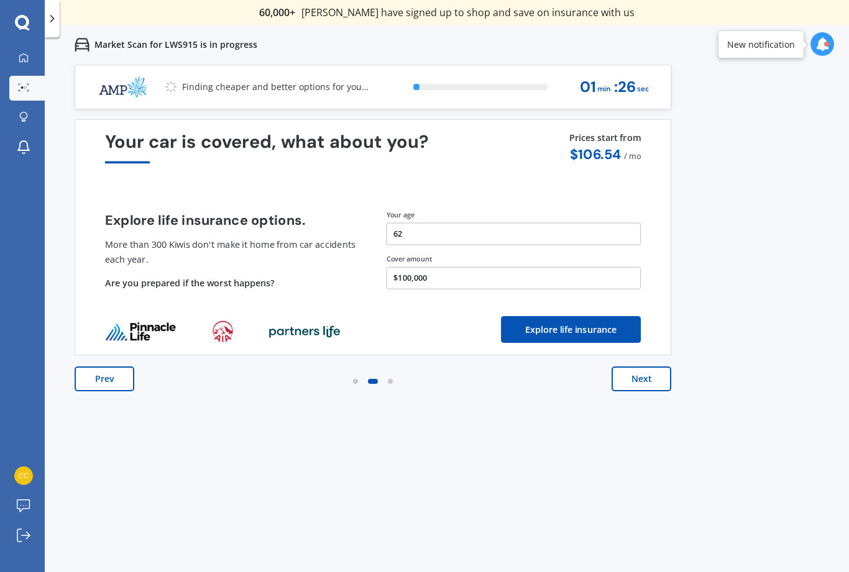
click at [639, 375] on button "Next" at bounding box center [641, 379] width 60 height 25
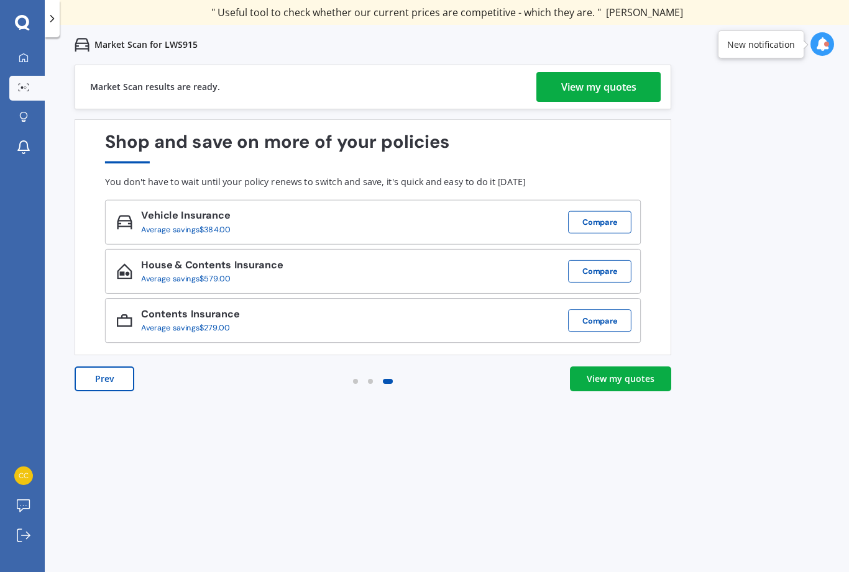
click at [595, 86] on div "View my quotes" at bounding box center [598, 87] width 75 height 30
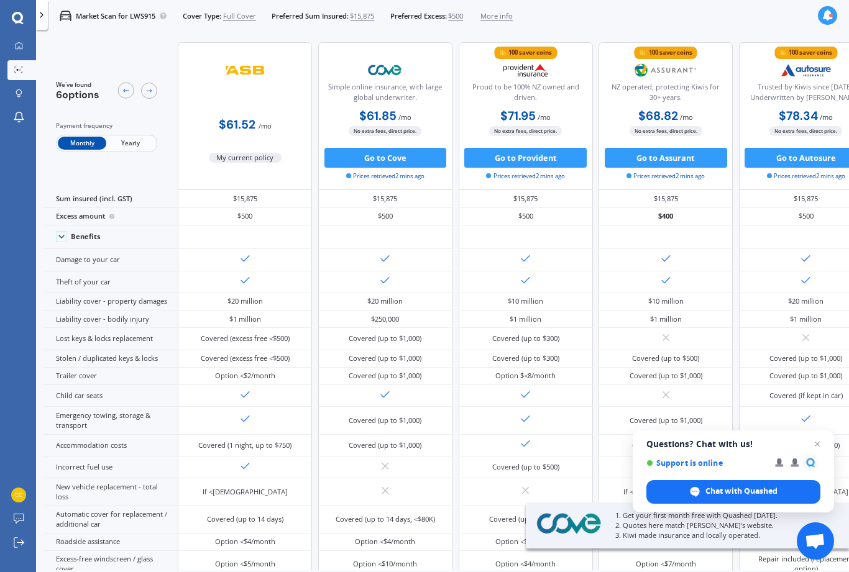
click at [137, 137] on span "Yearly" at bounding box center [130, 143] width 48 height 13
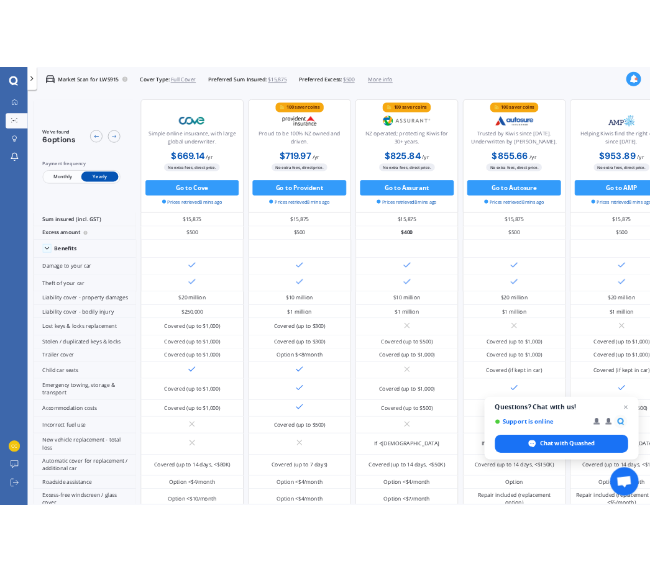
scroll to position [0, 168]
